Goal: Answer question/provide support: Answer question/provide support

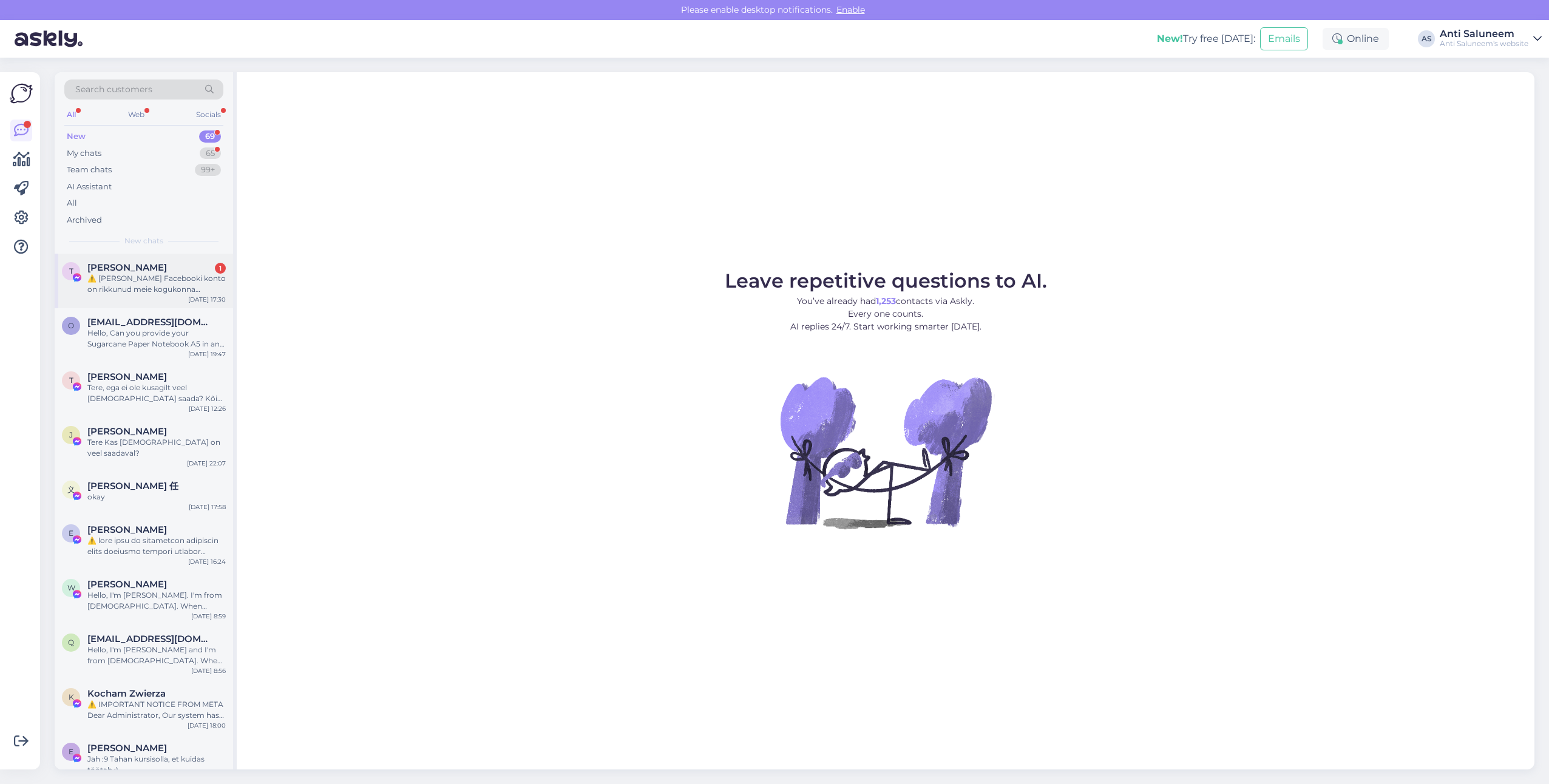
click at [164, 281] on div "⚠️ [PERSON_NAME] Facebooki konto on rikkunud meie kogukonna standardeid. Meie s…" at bounding box center [156, 284] width 138 height 22
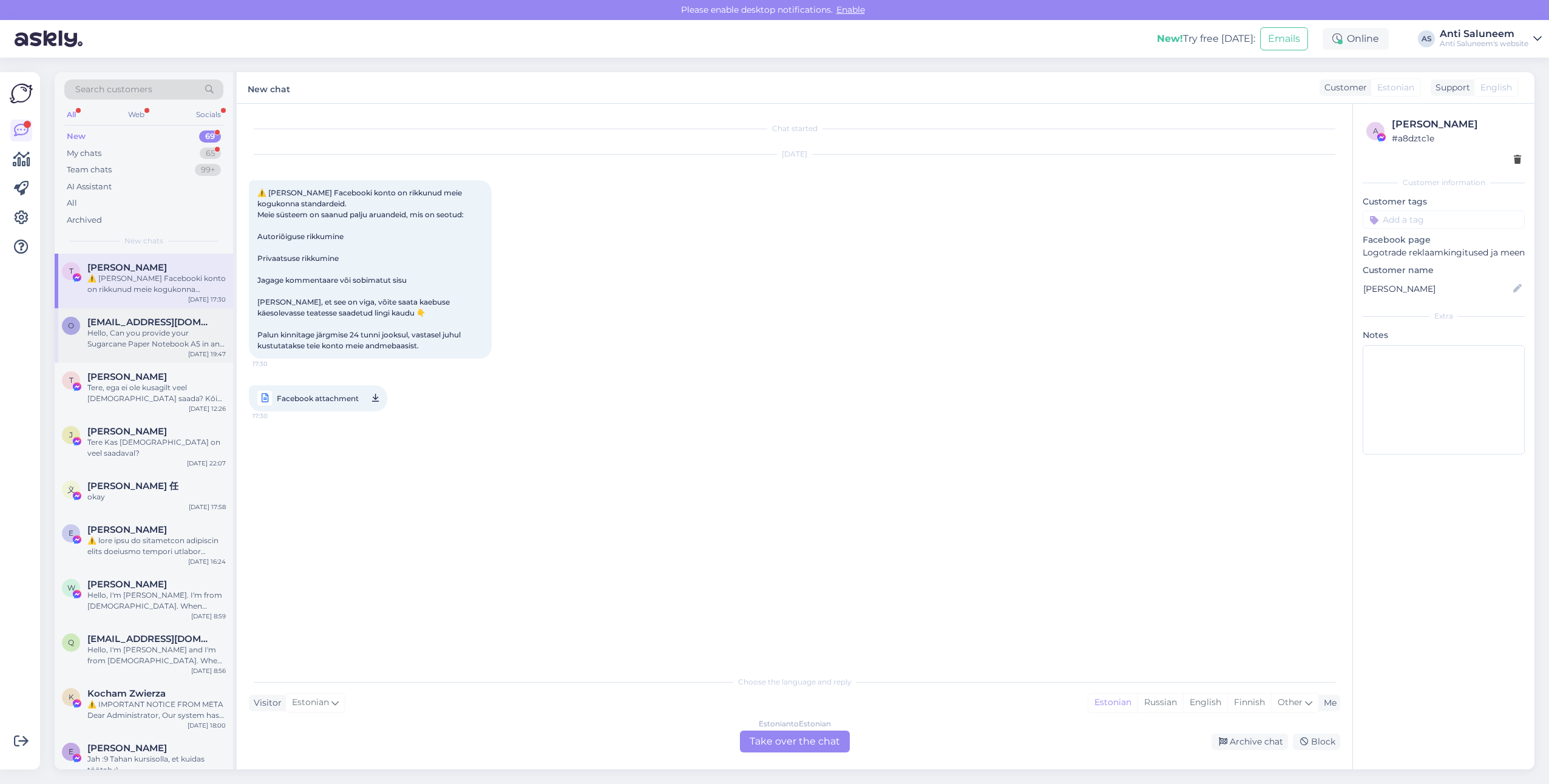
click at [157, 324] on span "[EMAIL_ADDRESS][DOMAIN_NAME]" at bounding box center [150, 322] width 126 height 11
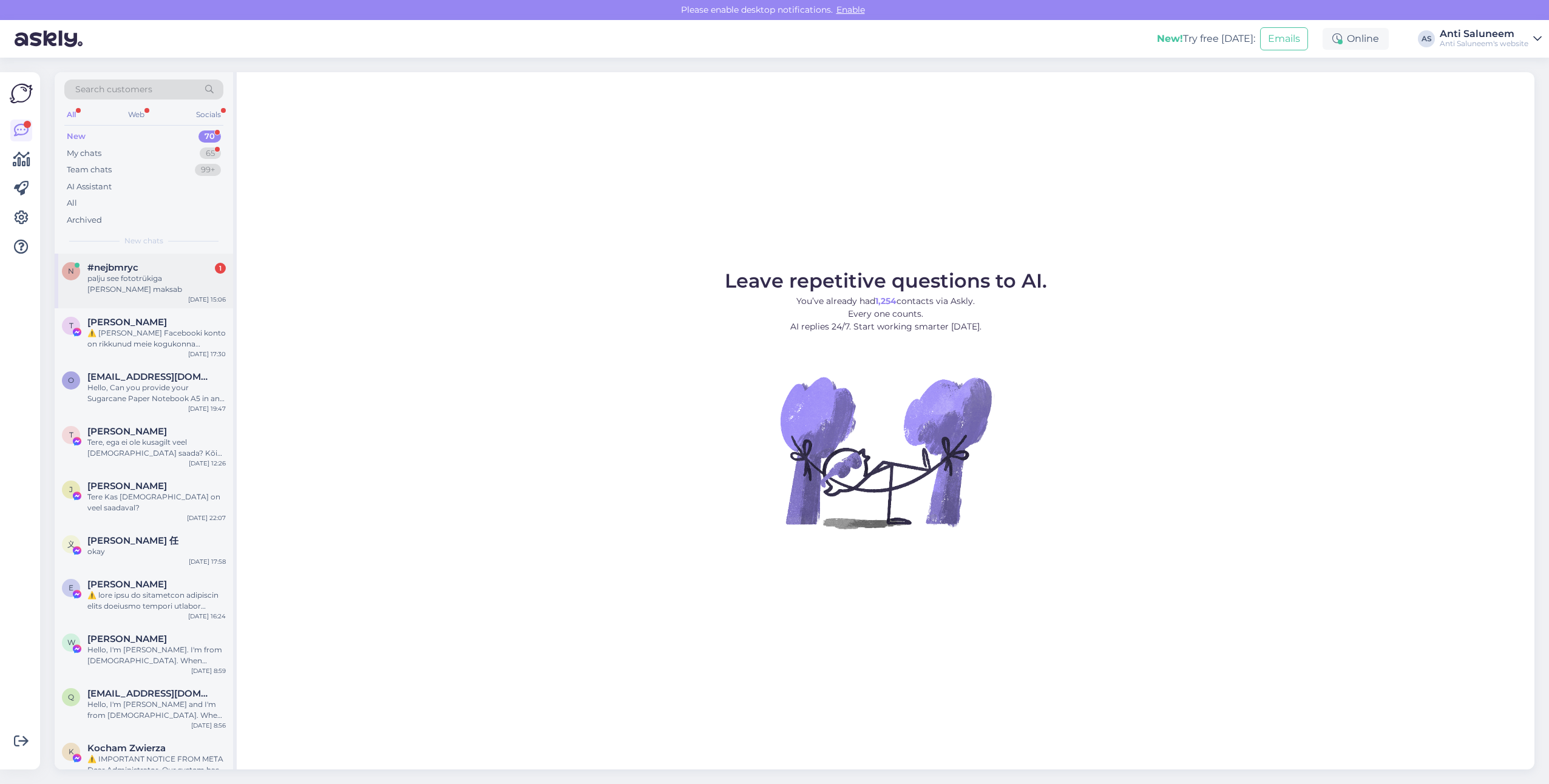
click at [171, 279] on div "palju see fototrükiga lina maksab" at bounding box center [156, 284] width 138 height 22
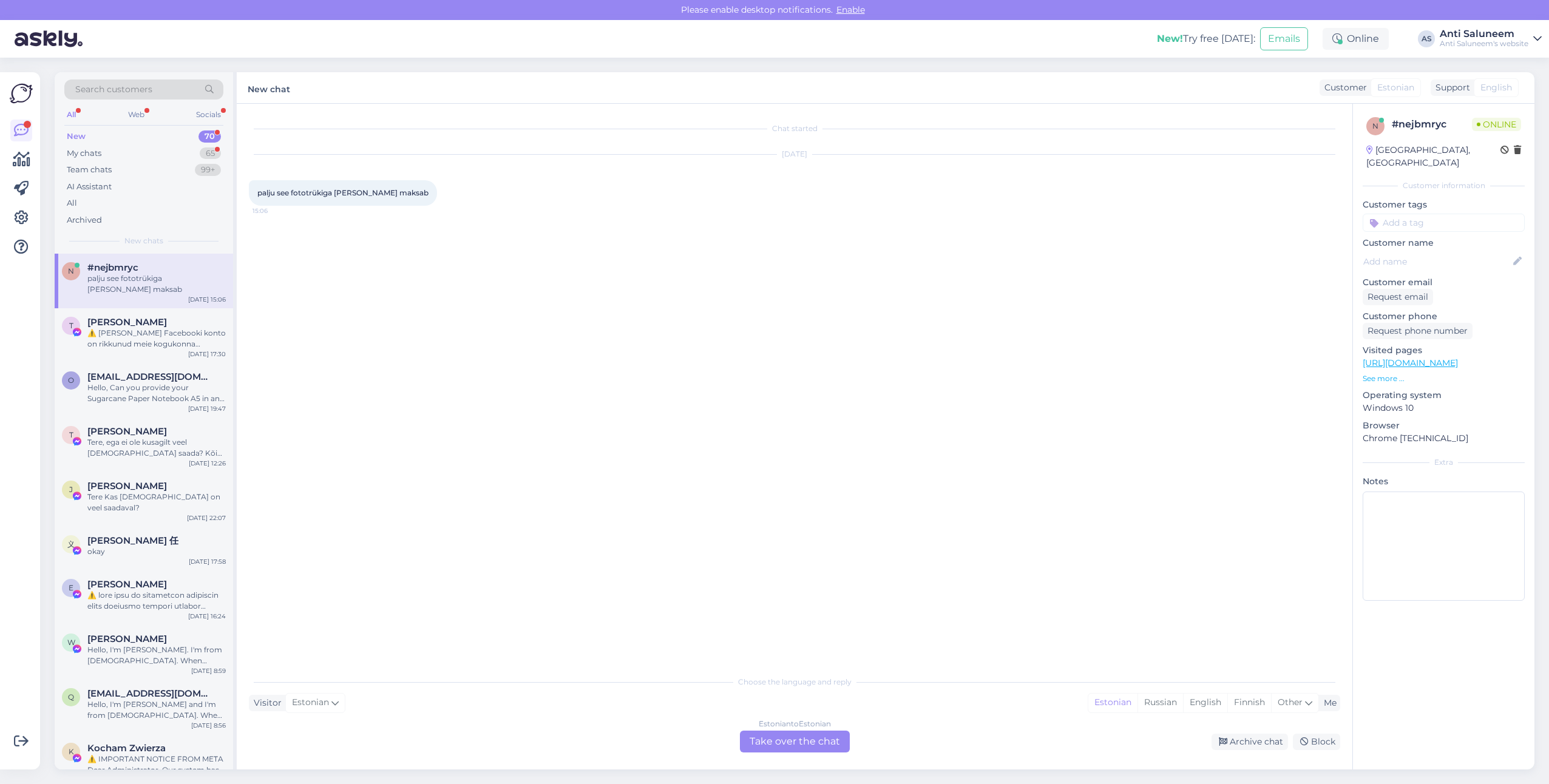
click at [765, 745] on div "Estonian to Estonian Take over the chat" at bounding box center [795, 740] width 110 height 22
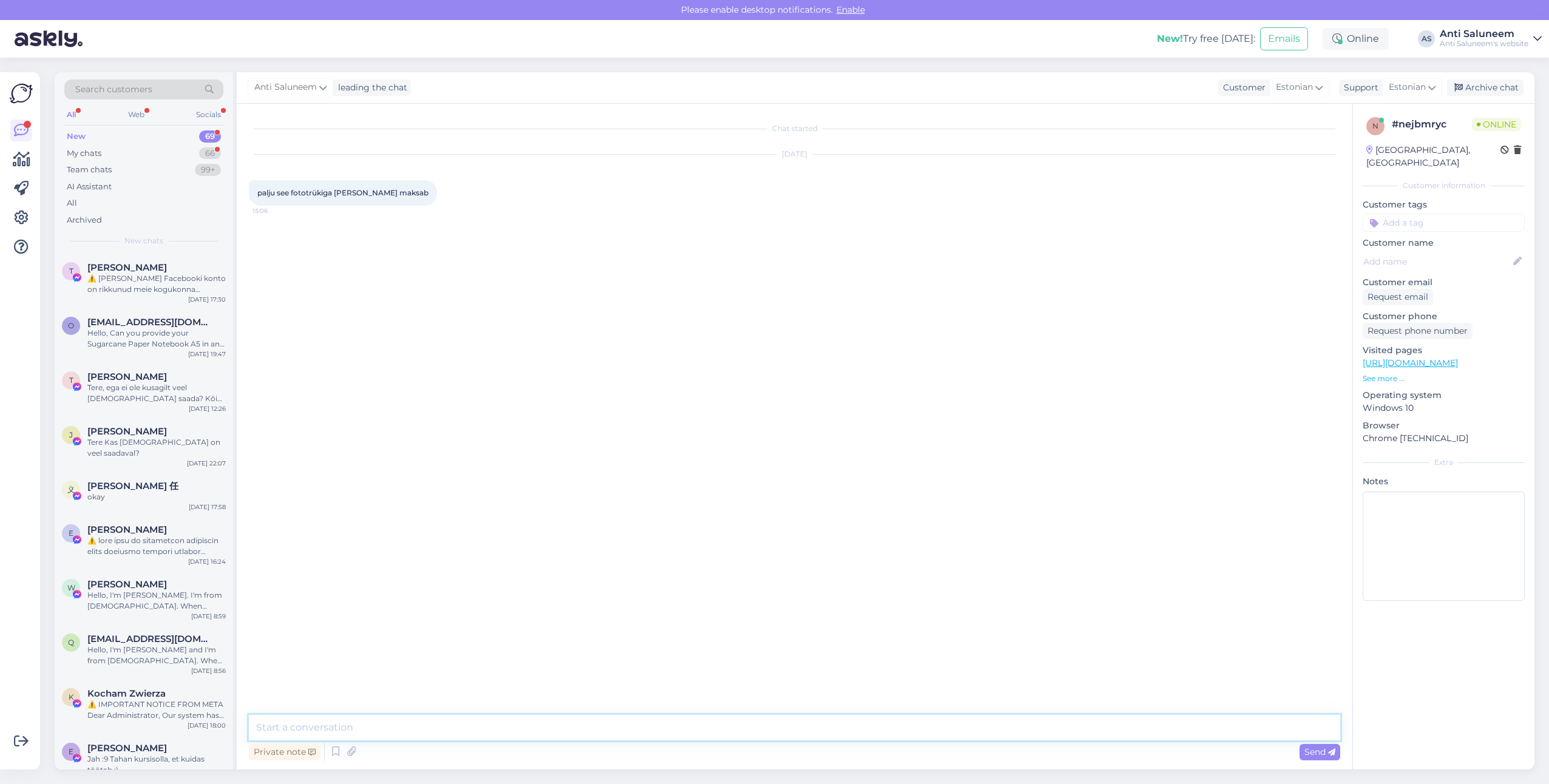
click at [645, 731] on textarea at bounding box center [794, 727] width 1091 height 26
type textarea "tere, mis kogust soovite?"
type textarea "maksab 50 tk 13,40€/tk+km"
click at [1387, 288] on div "Request email" at bounding box center [1398, 296] width 70 height 16
click at [1409, 322] on div "Request phone number" at bounding box center [1417, 330] width 110 height 16
